Goal: Transaction & Acquisition: Obtain resource

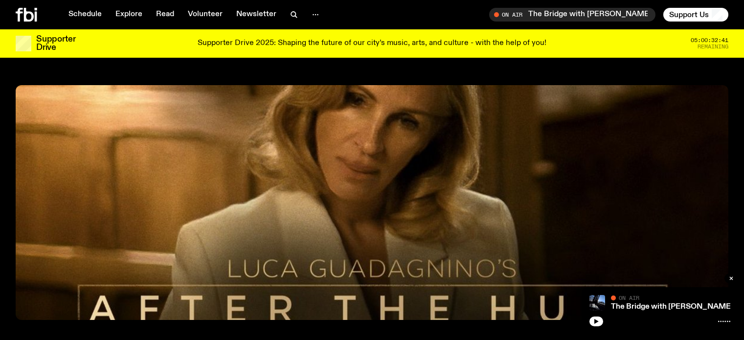
scroll to position [385, 0]
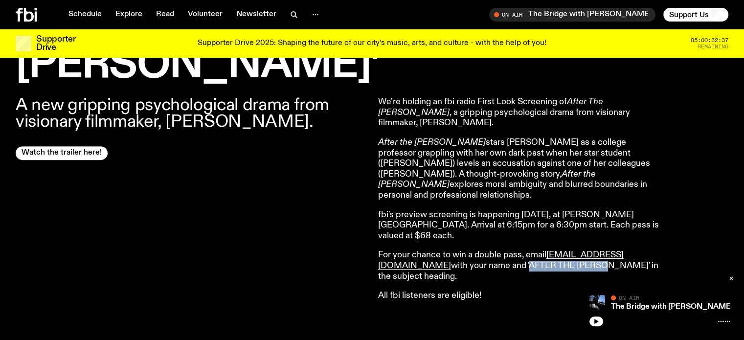
drag, startPoint x: 455, startPoint y: 212, endPoint x: 523, endPoint y: 214, distance: 68.5
click at [528, 250] on p "For your chance to win a double pass, email [EMAIL_ADDRESS][DOMAIN_NAME] with y…" at bounding box center [519, 266] width 282 height 32
copy p "'AFTER THE [PERSON_NAME]"
click at [243, 194] on div "A new gripping psychological drama from visionary filmmaker, [PERSON_NAME]. Wat…" at bounding box center [191, 199] width 351 height 204
drag, startPoint x: 241, startPoint y: 194, endPoint x: 312, endPoint y: 147, distance: 84.4
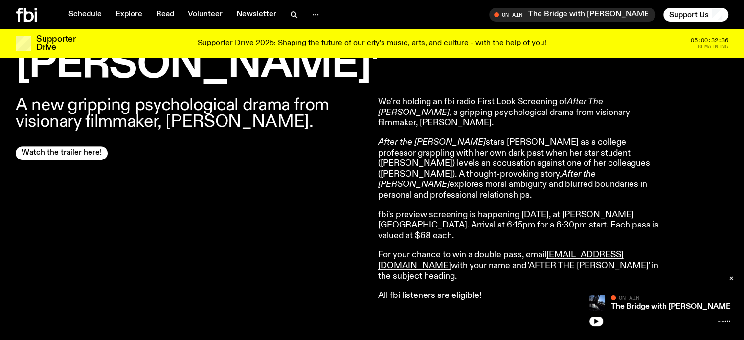
click at [243, 190] on div "A new gripping psychological drama from visionary filmmaker, [PERSON_NAME]. Wat…" at bounding box center [191, 199] width 351 height 204
click at [312, 147] on div "A new gripping psychological drama from visionary filmmaker, [PERSON_NAME]. Wat…" at bounding box center [191, 199] width 351 height 204
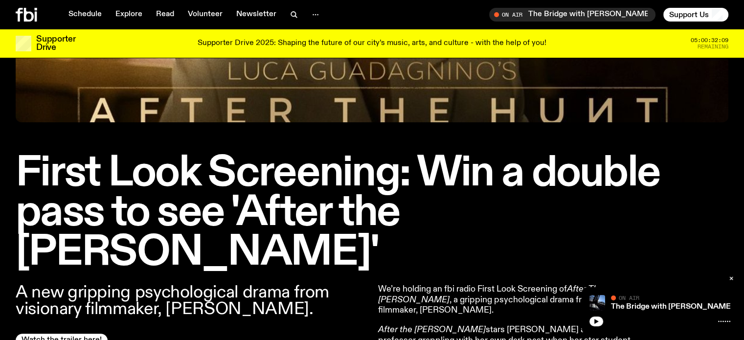
scroll to position [189, 0]
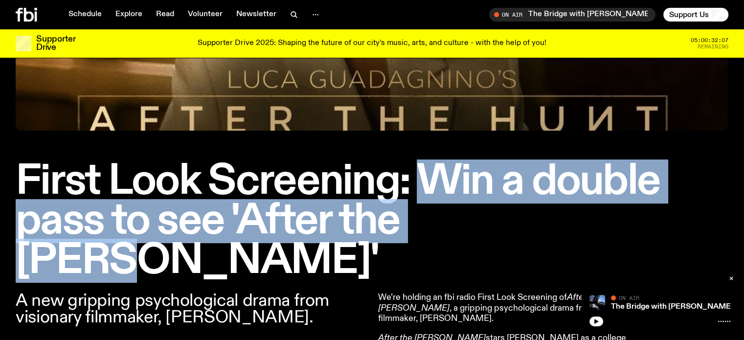
drag, startPoint x: 418, startPoint y: 165, endPoint x: 509, endPoint y: 219, distance: 105.4
click at [509, 219] on h1 "First Look Screening: Win a double pass to see 'After the [PERSON_NAME]'" at bounding box center [372, 221] width 713 height 119
copy h1 "Win a double pass to see 'After the [PERSON_NAME]'"
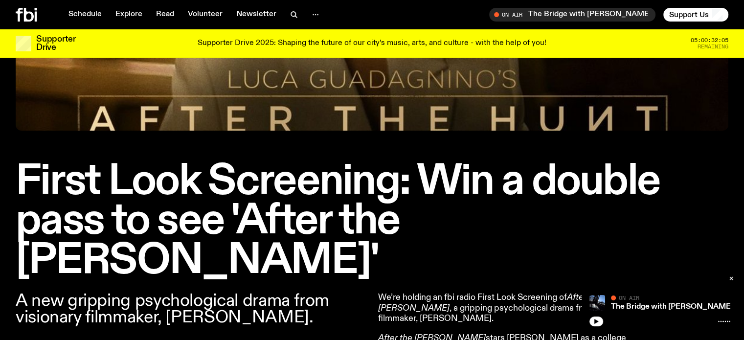
click at [678, 143] on div "First Look Screening: Win a double pass to see 'After the [PERSON_NAME]'" at bounding box center [372, 88] width 744 height 385
click at [477, 112] on img at bounding box center [372, 13] width 713 height 235
drag, startPoint x: 477, startPoint y: 112, endPoint x: 559, endPoint y: 86, distance: 85.2
click at [478, 111] on img at bounding box center [372, 13] width 713 height 235
click at [559, 86] on img at bounding box center [372, 13] width 713 height 235
